Goal: Transaction & Acquisition: Obtain resource

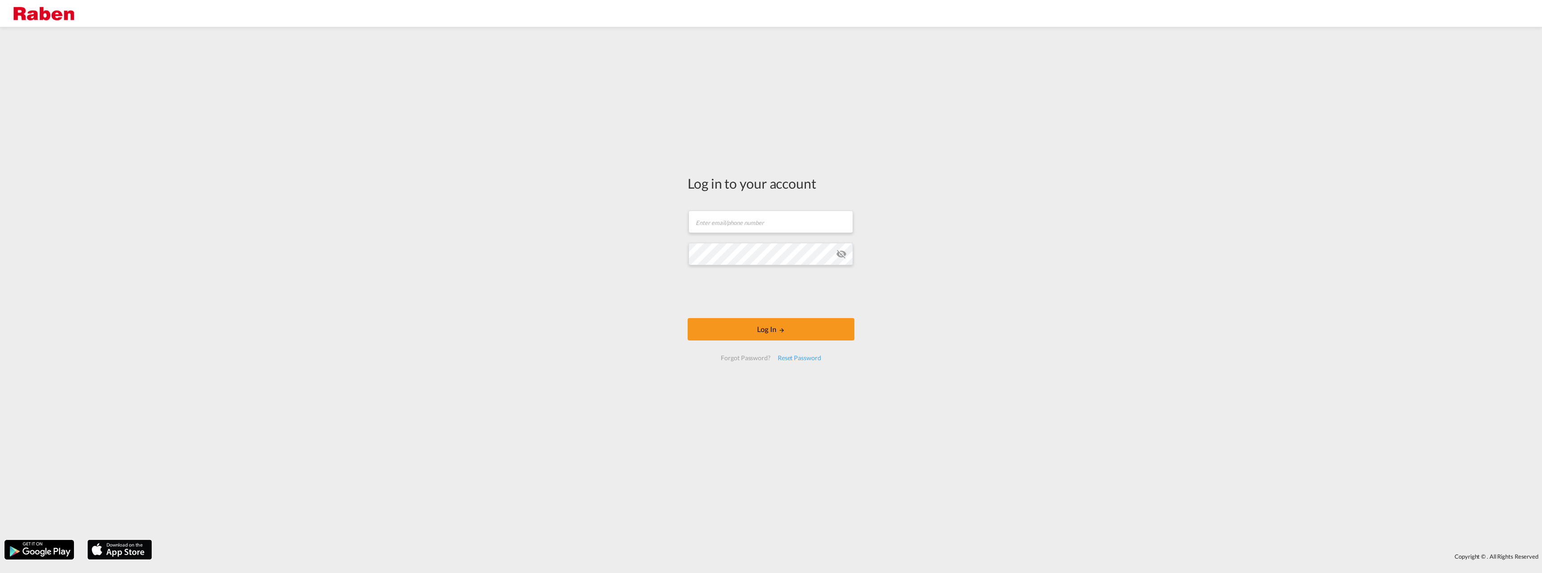
type input "[EMAIL_ADDRESS][PERSON_NAME][DOMAIN_NAME]"
click at [730, 333] on button "Log In" at bounding box center [771, 329] width 167 height 22
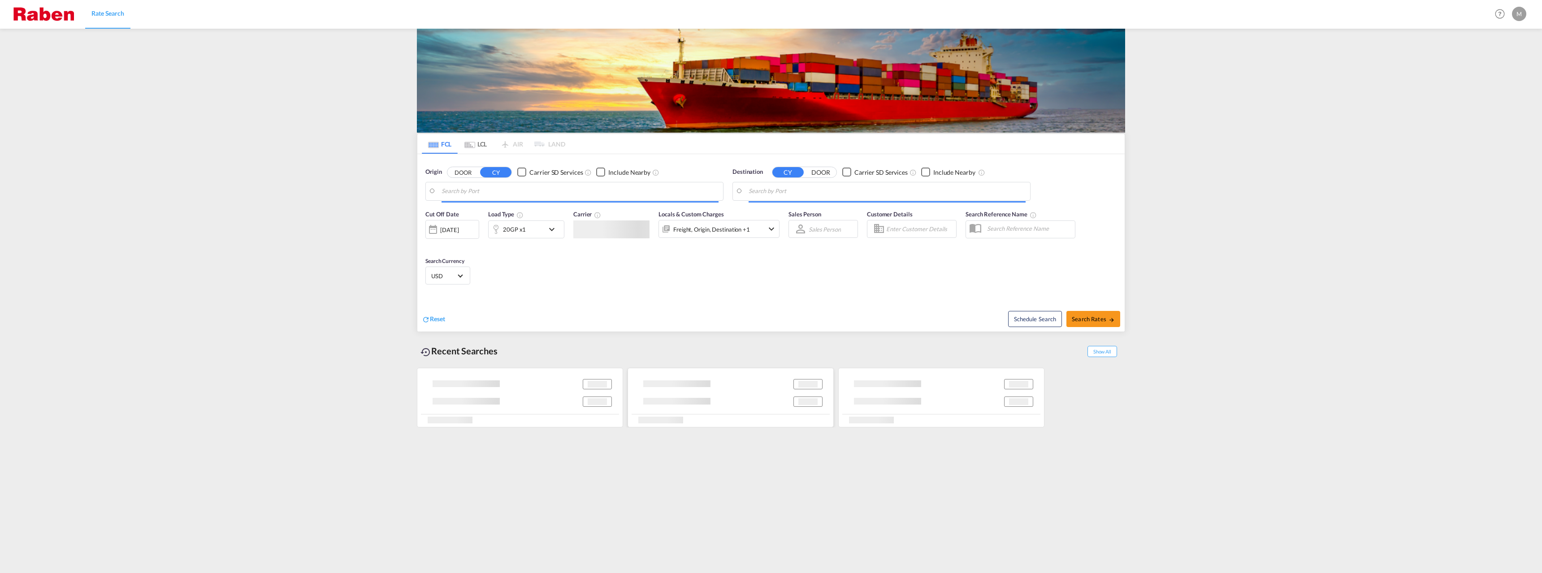
type input "Gdansk, PLGDN"
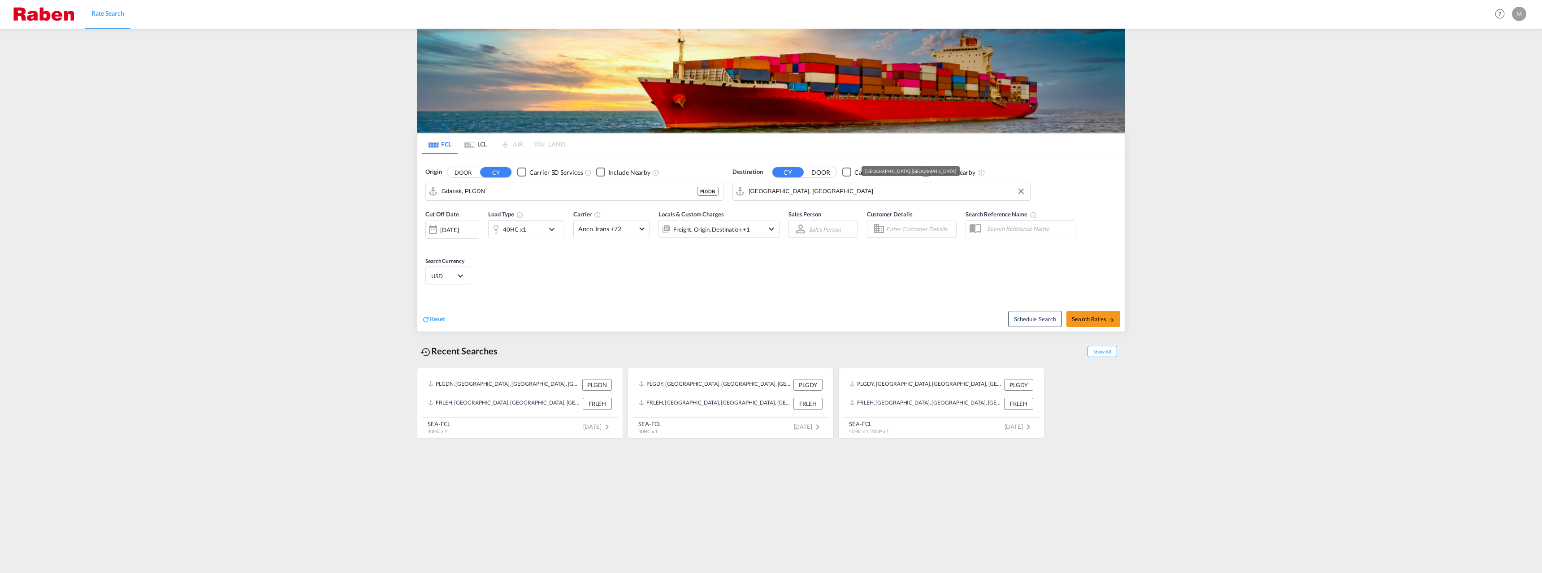
click at [797, 195] on input "[GEOGRAPHIC_DATA], [GEOGRAPHIC_DATA]" at bounding box center [887, 191] width 277 height 13
click at [771, 212] on div "[GEOGRAPHIC_DATA] [GEOGRAPHIC_DATA]" at bounding box center [818, 216] width 170 height 27
type input "[GEOGRAPHIC_DATA], [GEOGRAPHIC_DATA]"
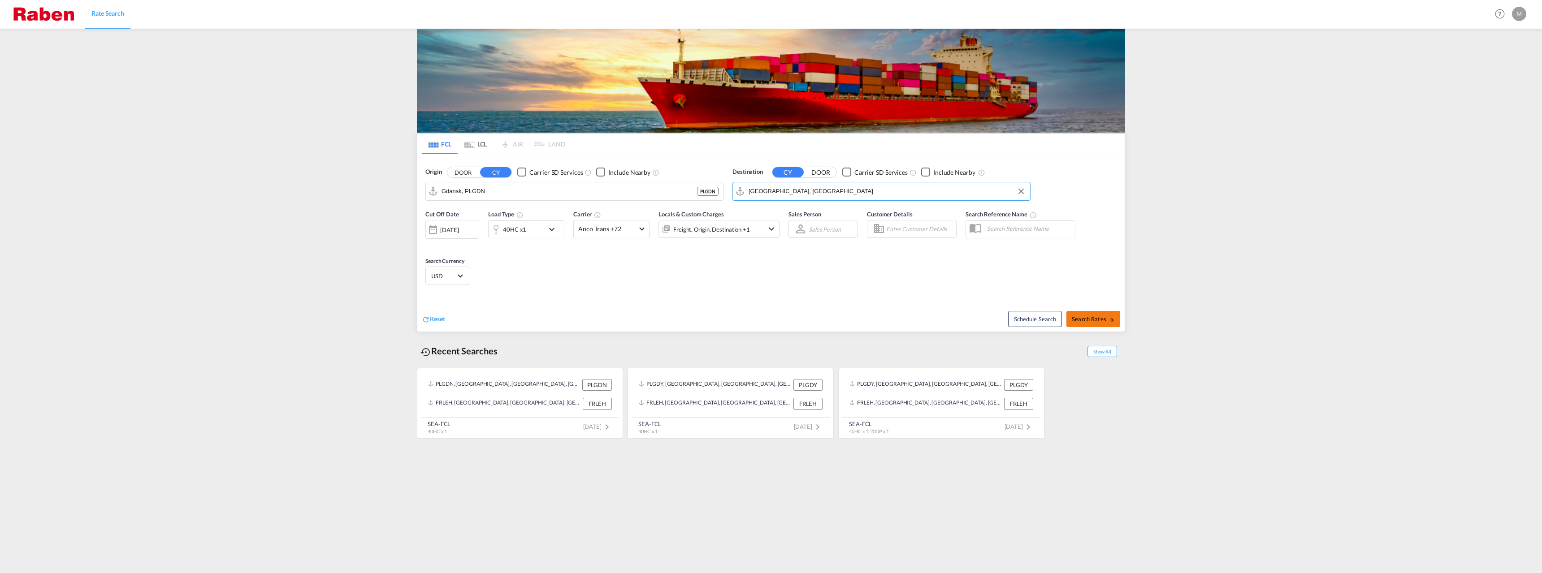
click at [1079, 318] on span "Search Rates" at bounding box center [1093, 319] width 43 height 7
type input "PLGDN to AEJEA / [DATE]"
